Goal: Task Accomplishment & Management: Use online tool/utility

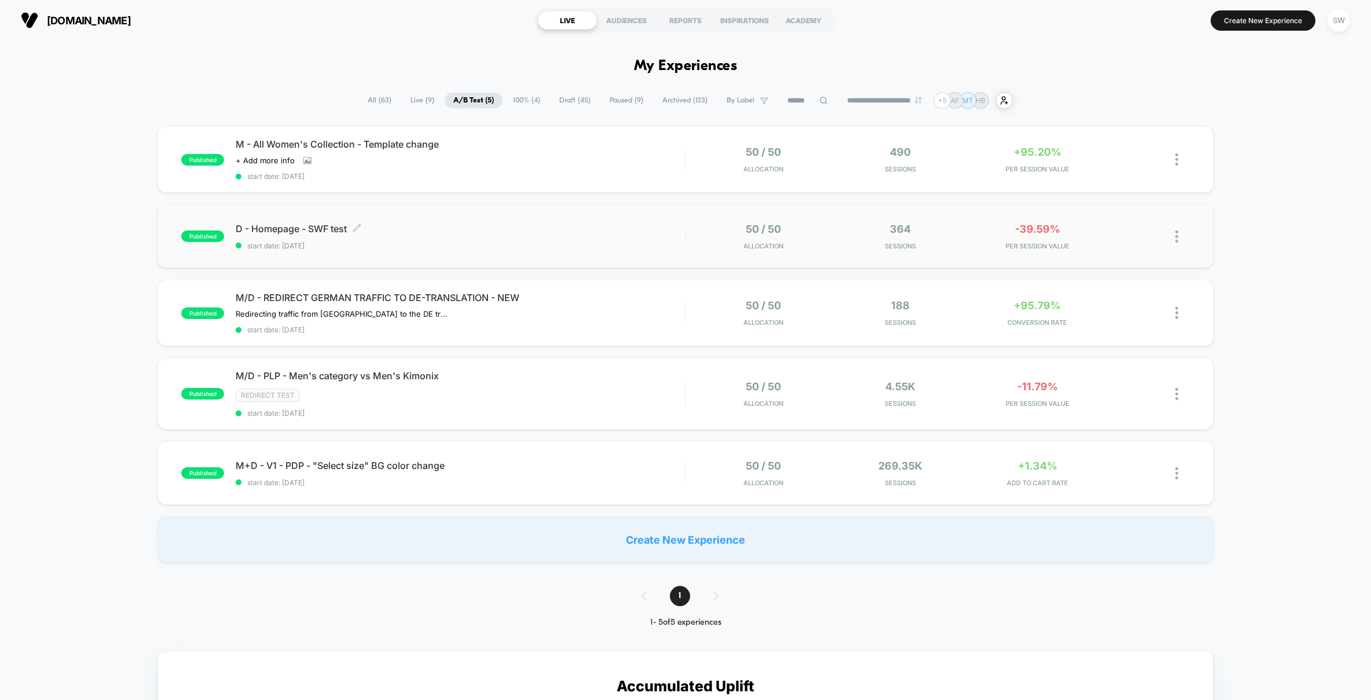
click at [607, 242] on span "start date: [DATE]" at bounding box center [460, 246] width 449 height 9
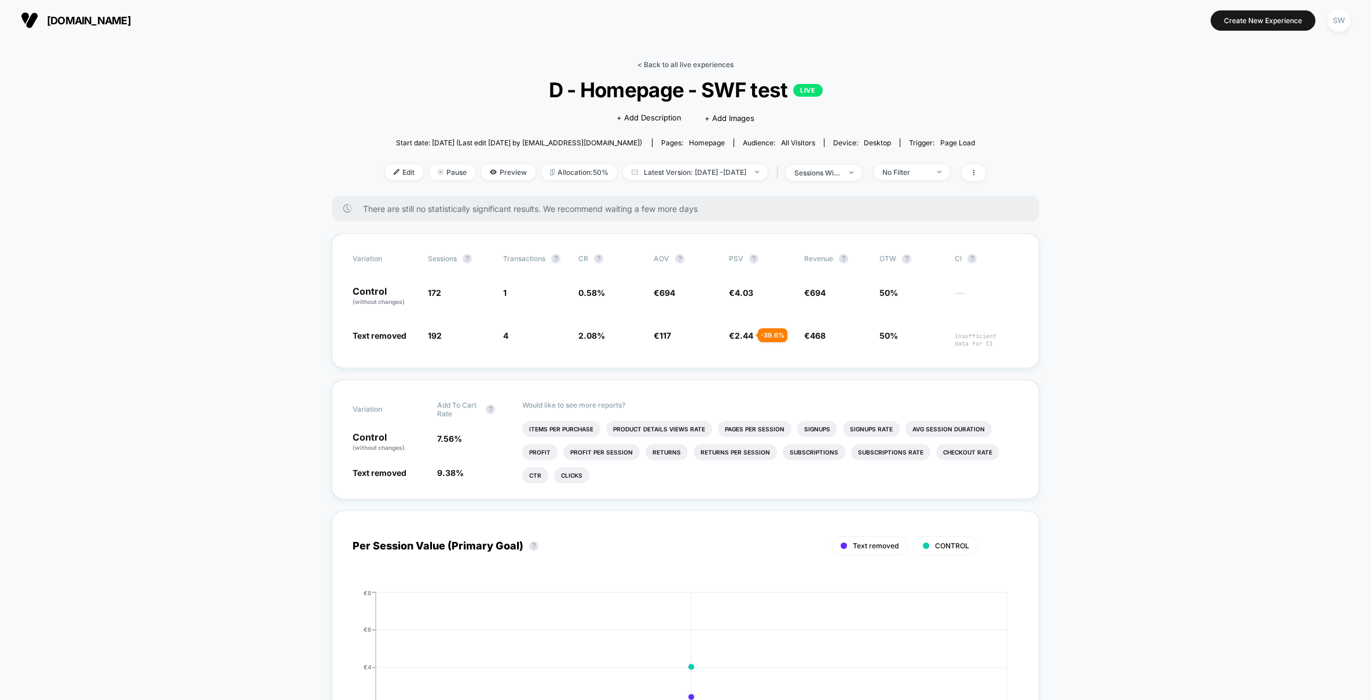
click at [675, 68] on link "< Back to all live experiences" at bounding box center [686, 64] width 96 height 9
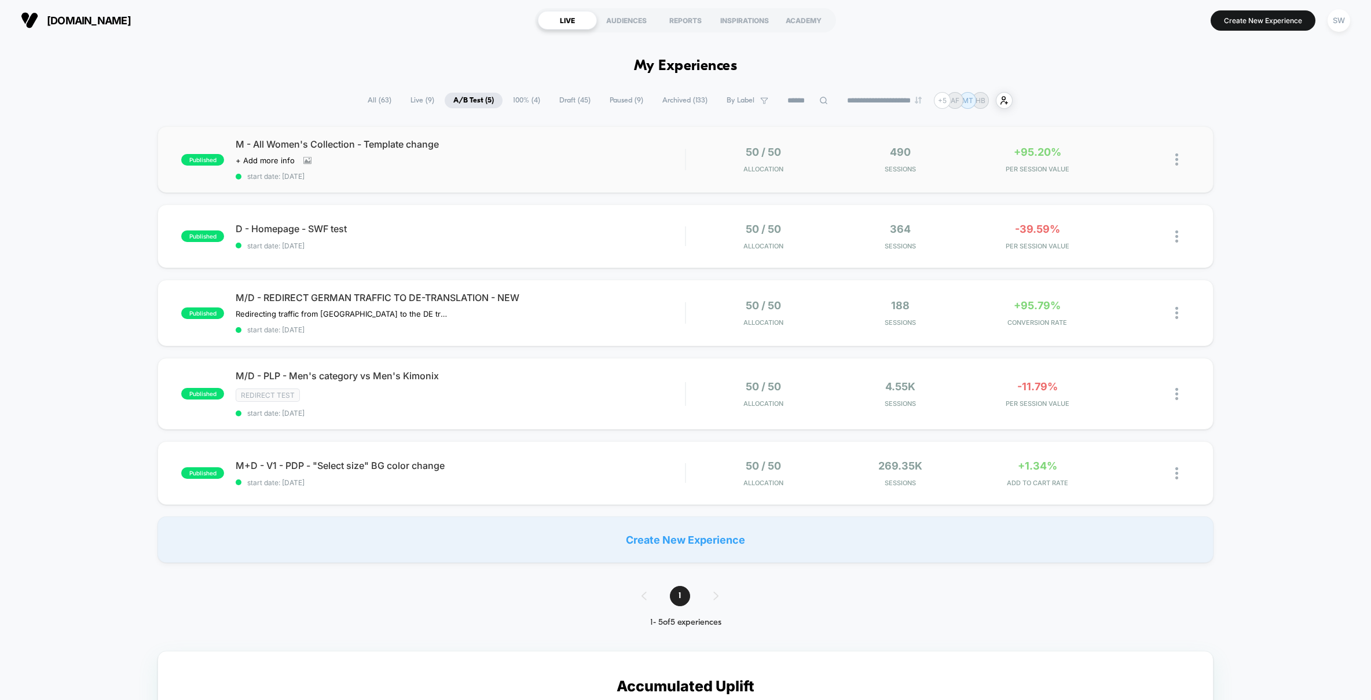
click at [590, 182] on div "published M - All Women's Collection - Template change Click to view images Cli…" at bounding box center [686, 159] width 1056 height 67
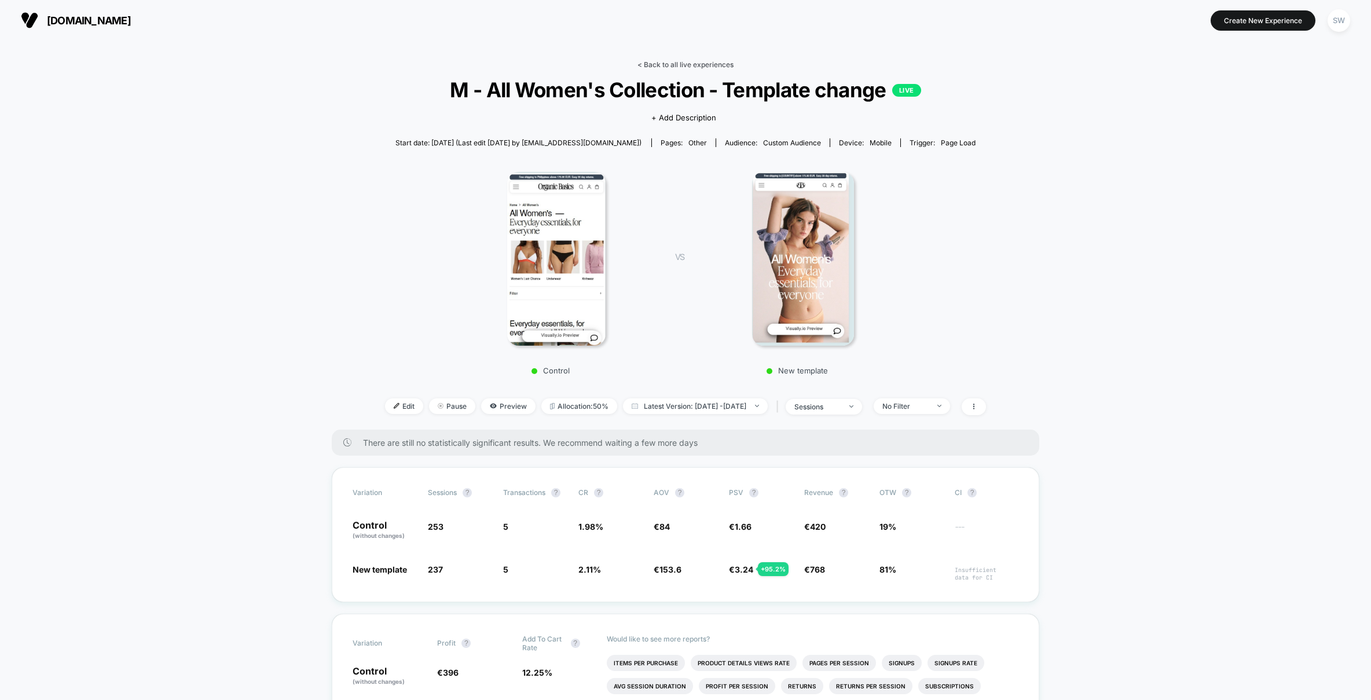
click at [674, 64] on link "< Back to all live experiences" at bounding box center [686, 64] width 96 height 9
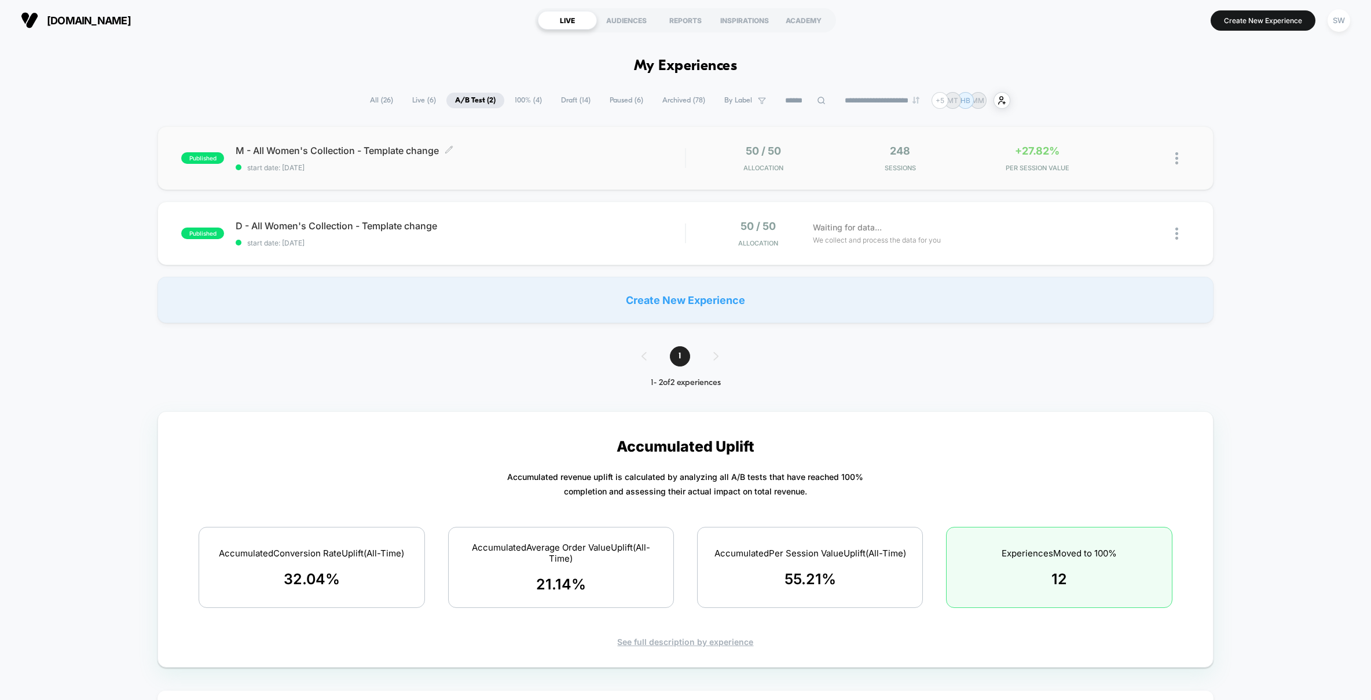
click at [591, 162] on div "M - All Women's Collection - Template change Click to edit experience details C…" at bounding box center [460, 158] width 449 height 27
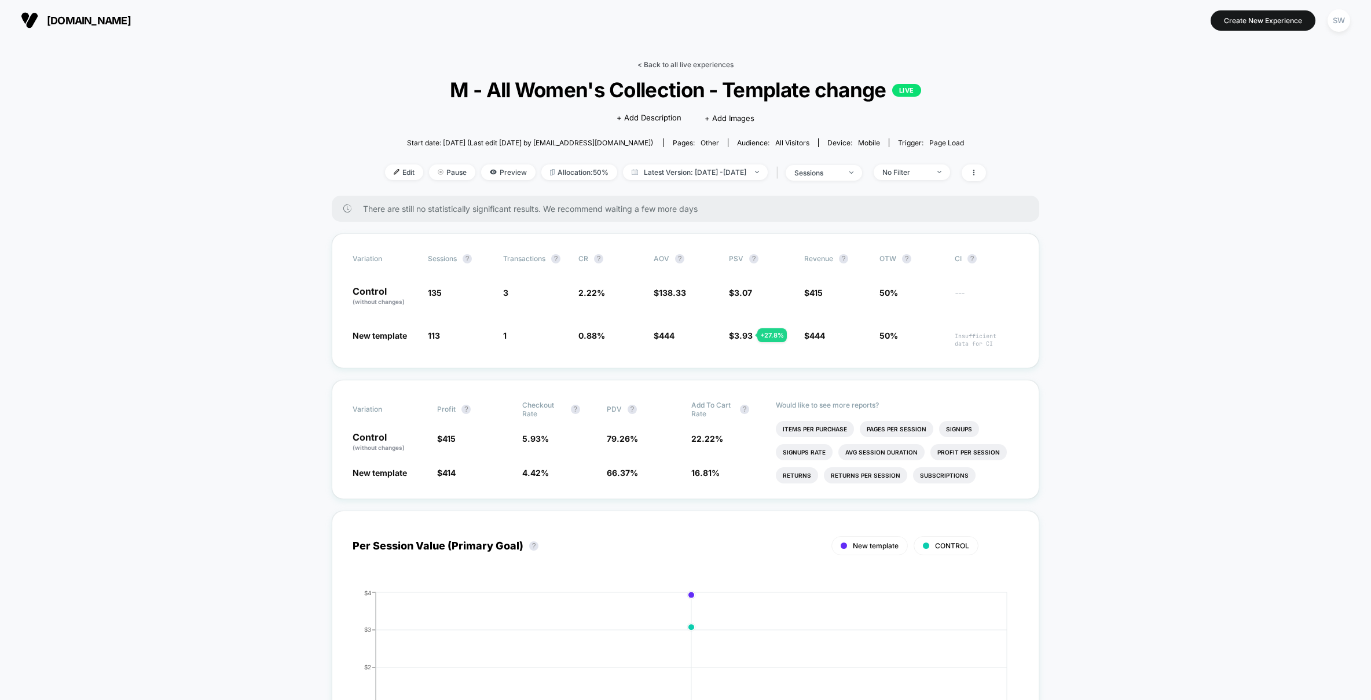
click at [686, 63] on link "< Back to all live experiences" at bounding box center [686, 64] width 96 height 9
